Goal: Information Seeking & Learning: Learn about a topic

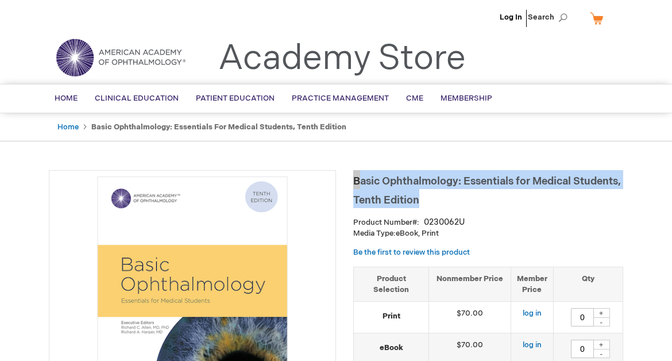
drag, startPoint x: 474, startPoint y: 199, endPoint x: 356, endPoint y: 184, distance: 119.3
click at [356, 184] on h1 "Basic Ophthalmology: Essentials for Medical Students, Tenth Edition" at bounding box center [488, 189] width 270 height 38
copy span "Basic Ophthalmology: Essentials for Medical Students, Tenth Edition"
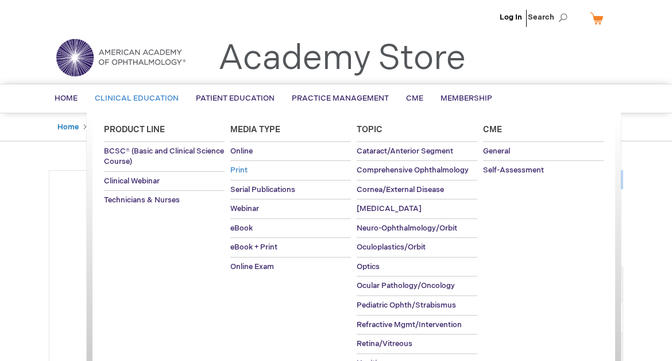
click at [243, 174] on link "Print" at bounding box center [290, 170] width 121 height 19
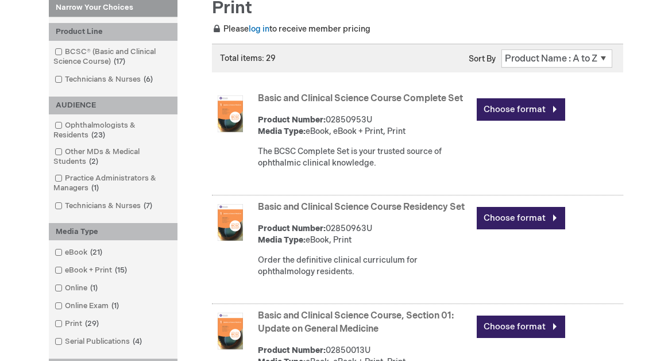
scroll to position [115, 0]
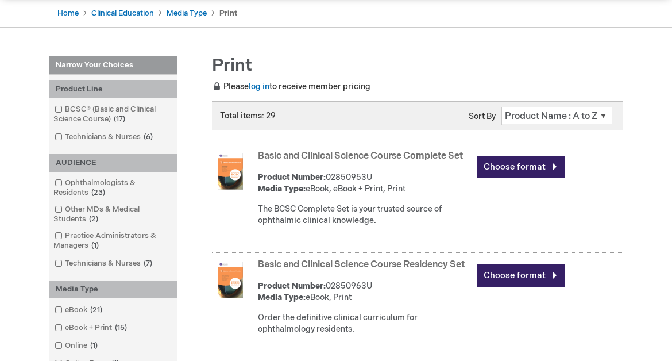
click at [452, 151] on link "Basic and Clinical Science Course Complete Set" at bounding box center [360, 156] width 205 height 11
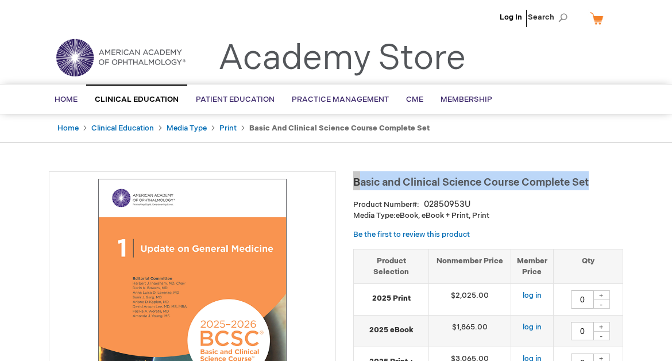
drag, startPoint x: 590, startPoint y: 180, endPoint x: 353, endPoint y: 188, distance: 236.4
click at [353, 188] on h1 "Basic and Clinical Science Course Complete Set" at bounding box center [488, 180] width 270 height 19
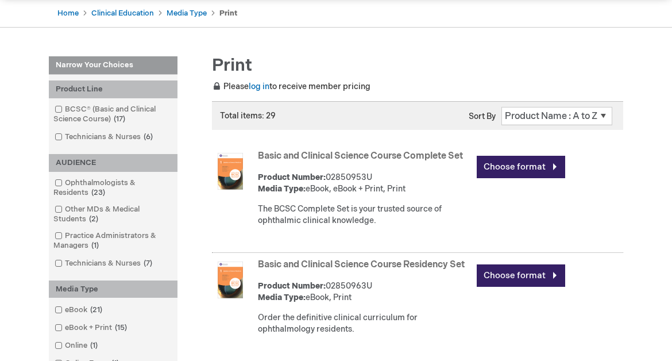
scroll to position [287, 0]
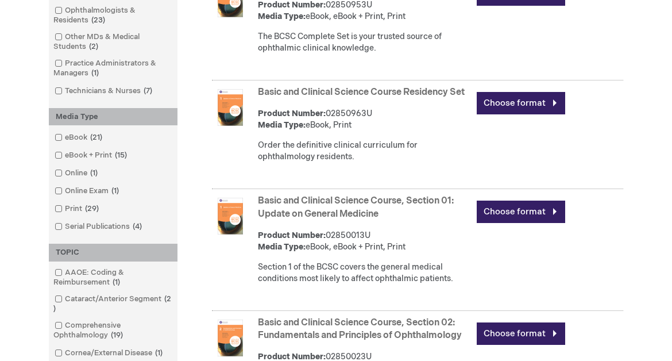
click at [394, 91] on link "Basic and Clinical Science Course Residency Set" at bounding box center [361, 92] width 207 height 11
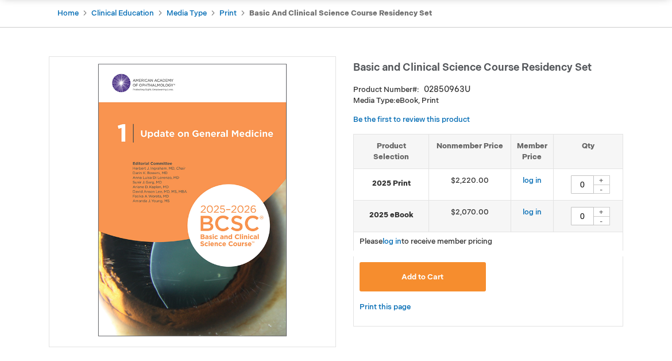
scroll to position [460, 0]
